Goal: Task Accomplishment & Management: Manage account settings

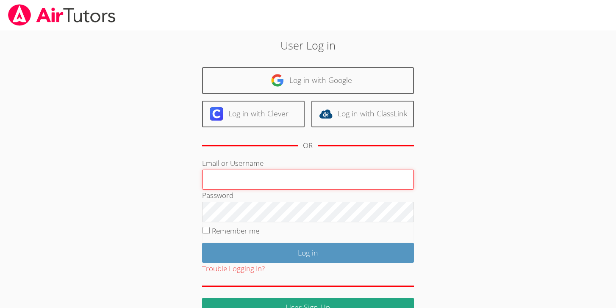
type input "michaeloconnortutoring@gmail.com"
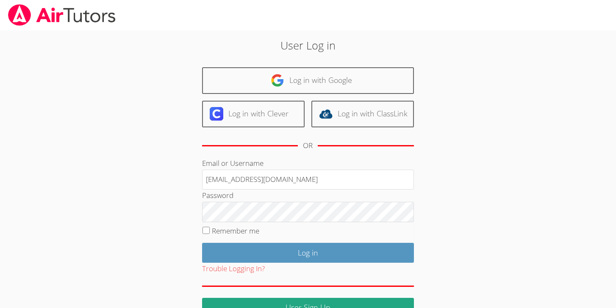
click at [252, 231] on label "Remember me" at bounding box center [235, 231] width 47 height 10
click at [210, 231] on input "Remember me" at bounding box center [205, 230] width 7 height 7
checkbox input "true"
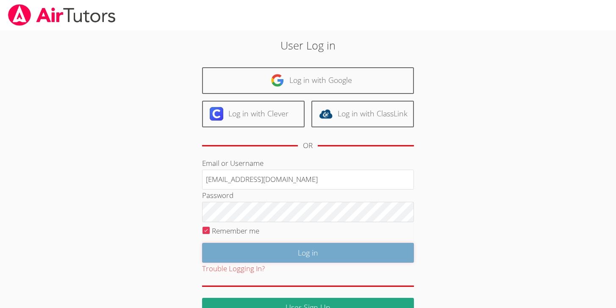
click at [270, 250] on input "Log in" at bounding box center [308, 253] width 212 height 20
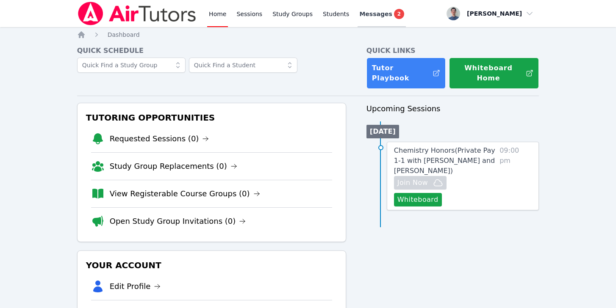
click at [368, 11] on span "Messages" at bounding box center [375, 14] width 33 height 8
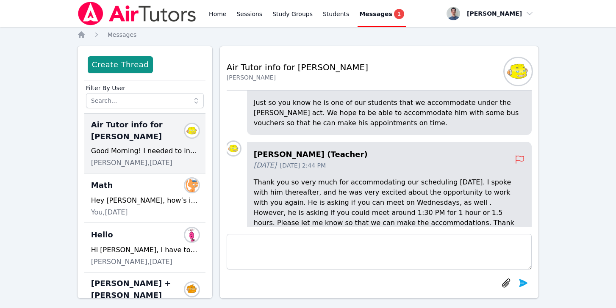
click at [374, 9] on div "Messages 1" at bounding box center [381, 14] width 45 height 10
click at [52, 158] on div "Home Sessions Study Groups Students Messages 1 Open user menu [PERSON_NAME] Ope…" at bounding box center [308, 158] width 616 height 316
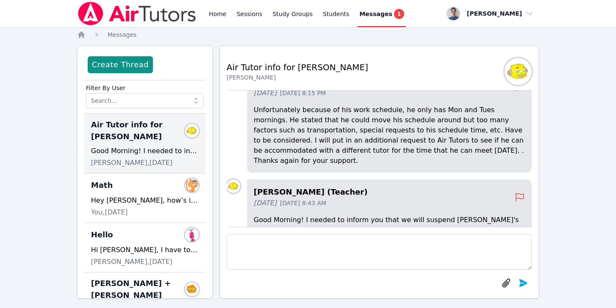
scroll to position [-51, 0]
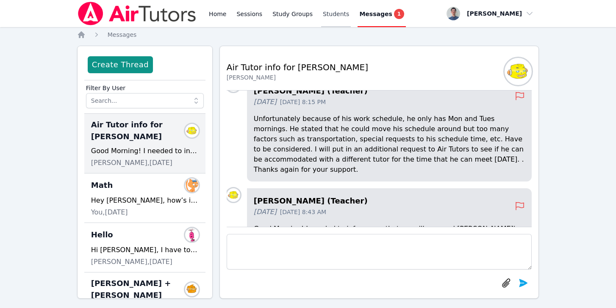
click at [334, 10] on link "Students" at bounding box center [336, 13] width 30 height 27
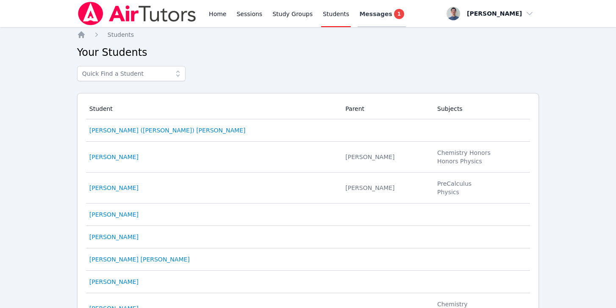
click at [373, 18] on div "Messages 1" at bounding box center [381, 14] width 45 height 10
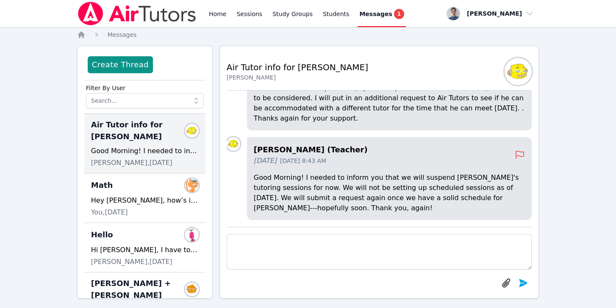
click at [182, 86] on label "Filter By User" at bounding box center [145, 86] width 118 height 13
click at [182, 92] on label "Filter By User" at bounding box center [145, 86] width 118 height 13
click at [183, 100] on input "text" at bounding box center [145, 100] width 118 height 15
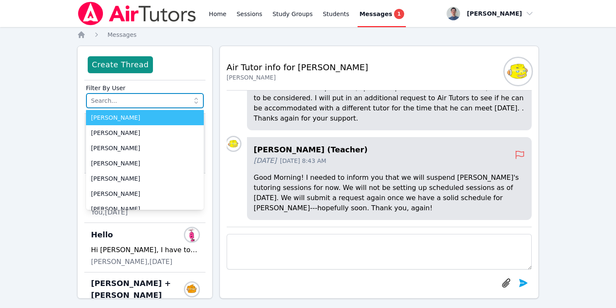
click at [183, 100] on input "text" at bounding box center [145, 100] width 118 height 15
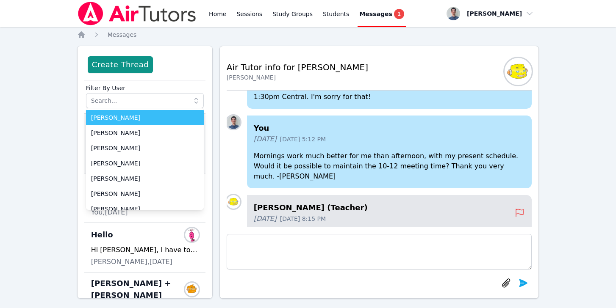
click at [308, 144] on span "[DATE] 5:12 PM" at bounding box center [303, 139] width 46 height 8
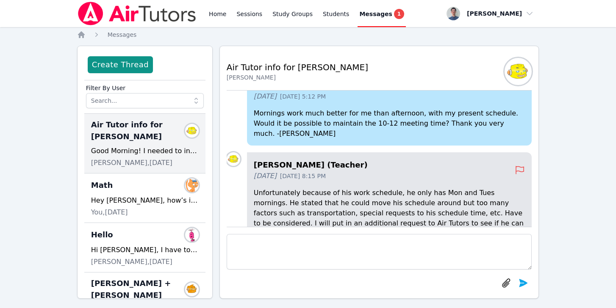
scroll to position [-114, 0]
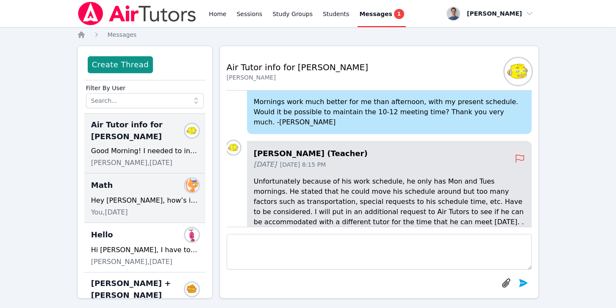
click at [160, 187] on div "Math Members" at bounding box center [145, 186] width 108 height 14
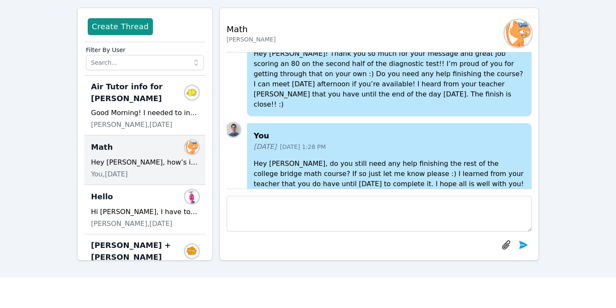
scroll to position [44, 0]
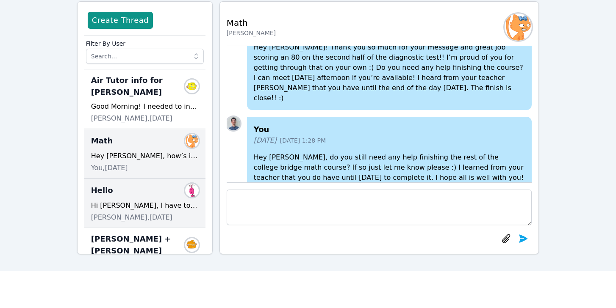
click at [158, 202] on div "Hi [PERSON_NAME], I have to say that this school district drives me insane. Las…" at bounding box center [145, 206] width 108 height 10
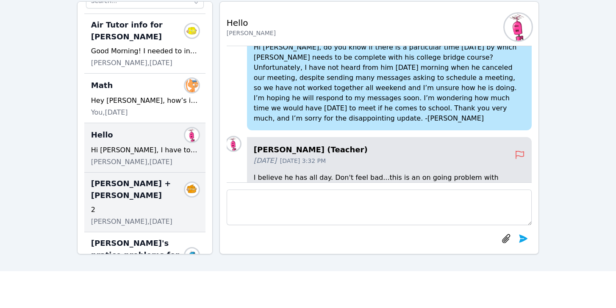
click at [152, 201] on span "[PERSON_NAME] + [PERSON_NAME]" at bounding box center [139, 190] width 97 height 24
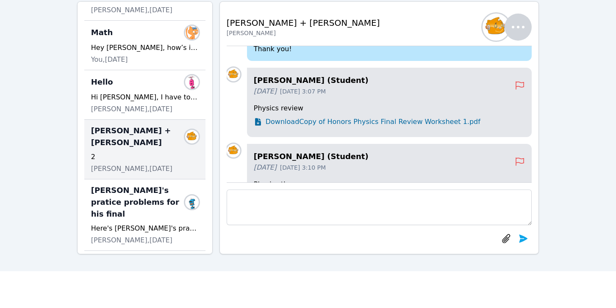
scroll to position [109, 0]
click at [152, 201] on span "[PERSON_NAME]'s pratice problems for his final" at bounding box center [139, 202] width 97 height 36
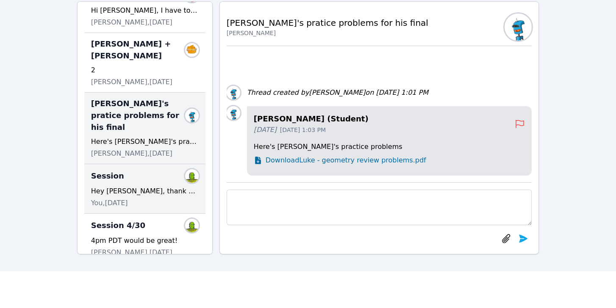
click at [148, 186] on div "Hey [PERSON_NAME], thank you for your message. I’ll reschedule [DATE] meeting t…" at bounding box center [145, 191] width 108 height 10
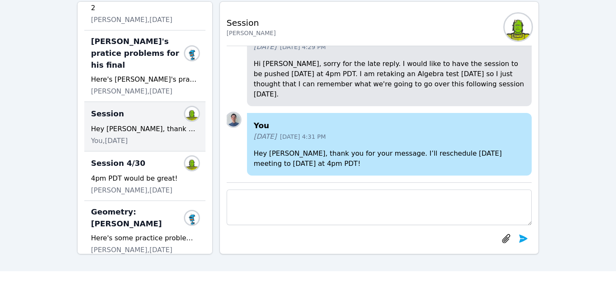
click at [148, 185] on span "[PERSON_NAME], [DATE]" at bounding box center [131, 190] width 81 height 10
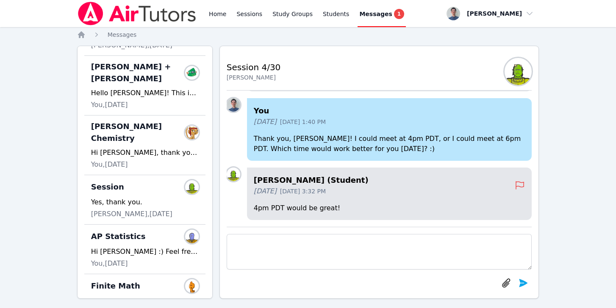
click at [371, 11] on span "Messages" at bounding box center [375, 14] width 33 height 8
click at [221, 16] on link "Home" at bounding box center [217, 13] width 21 height 27
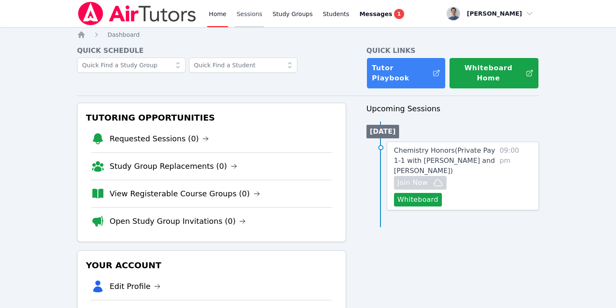
click at [254, 18] on link "Sessions" at bounding box center [249, 13] width 29 height 27
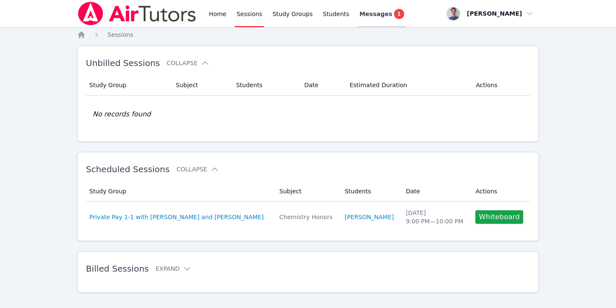
click at [376, 10] on span "Messages" at bounding box center [375, 14] width 33 height 8
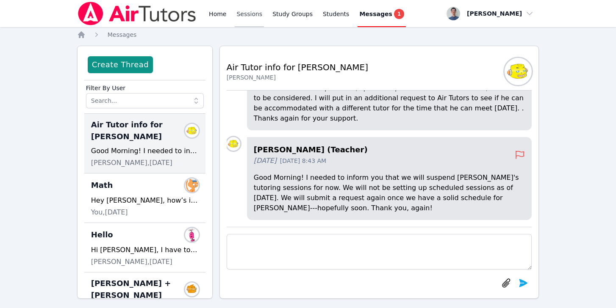
click at [242, 14] on link "Sessions" at bounding box center [249, 13] width 29 height 27
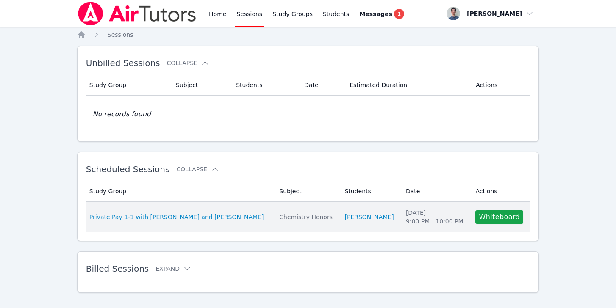
click at [185, 221] on span "Private Pay 1-1 with [PERSON_NAME] and [PERSON_NAME]" at bounding box center [176, 217] width 174 height 8
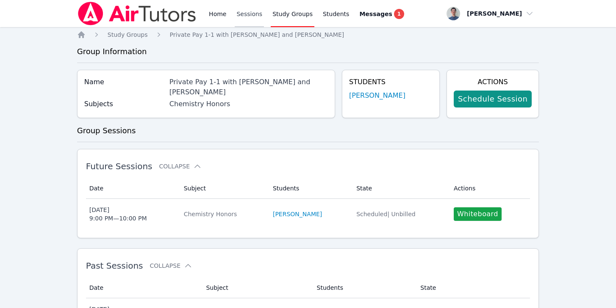
click at [253, 22] on link "Sessions" at bounding box center [249, 13] width 29 height 27
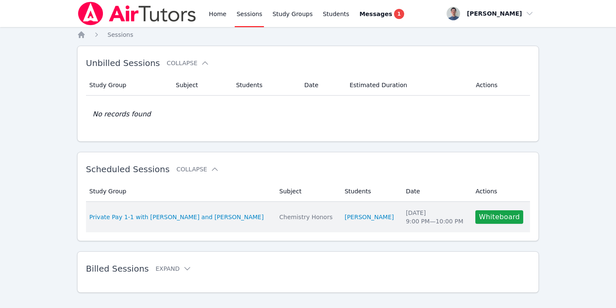
click at [406, 219] on div "Sun Sep 21 9:00 PM — 10:00 PM" at bounding box center [436, 217] width 60 height 17
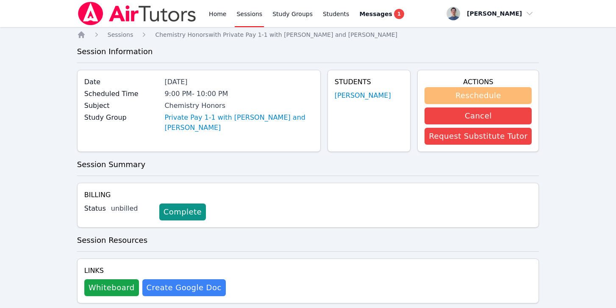
click at [476, 95] on button "Reschedule" at bounding box center [477, 95] width 107 height 17
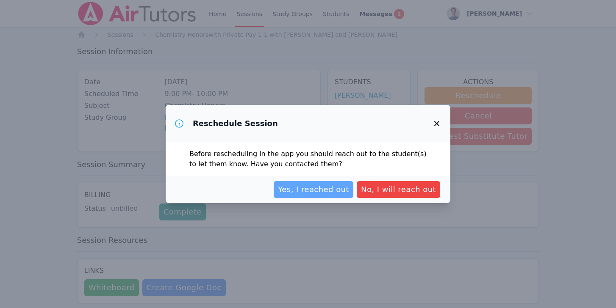
click at [346, 189] on span "Yes, I reached out" at bounding box center [313, 190] width 71 height 12
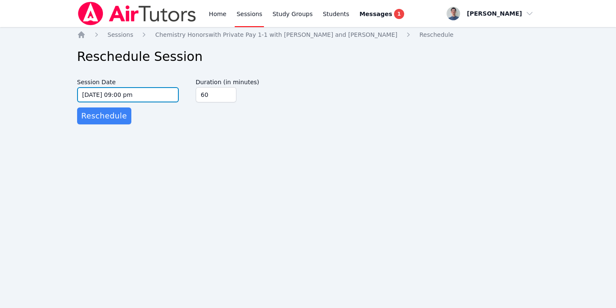
click at [98, 94] on input "09/21/2025 09:00 pm" at bounding box center [128, 94] width 102 height 15
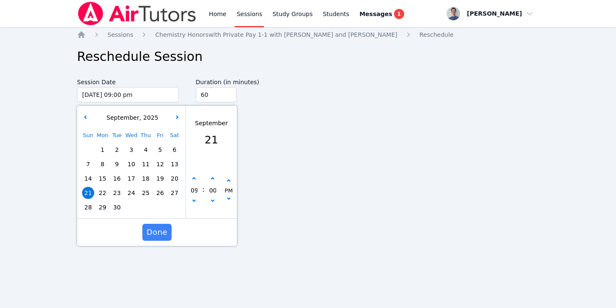
click at [103, 204] on span "29" at bounding box center [103, 208] width 12 height 12
type input "09/29/2025 09:00 pm"
click at [161, 231] on span "Done" at bounding box center [156, 233] width 21 height 12
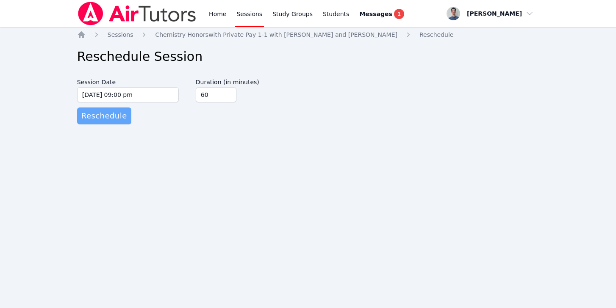
click at [105, 113] on span "Reschedule" at bounding box center [104, 116] width 46 height 12
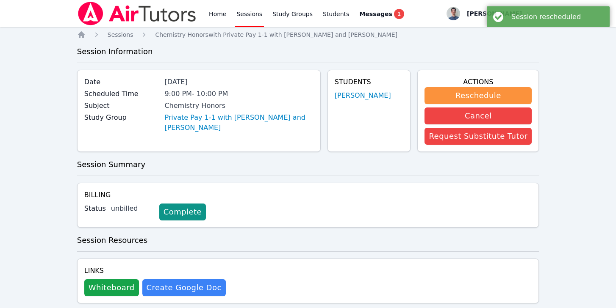
click at [243, 14] on link "Sessions" at bounding box center [249, 13] width 29 height 27
